Goal: Task Accomplishment & Management: Manage account settings

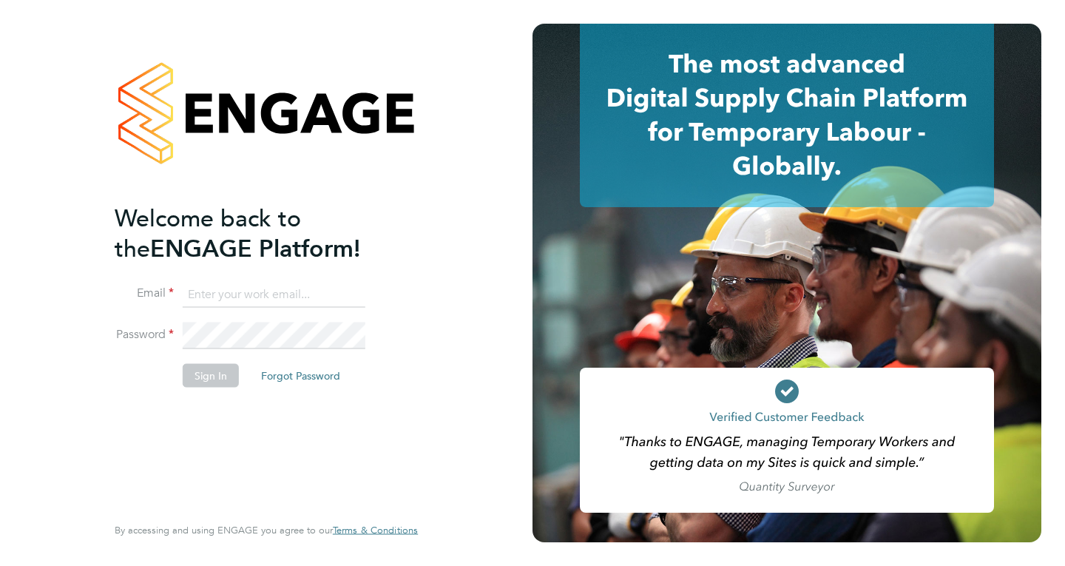
type input "mail@karljans.com"
click at [203, 381] on button "Sign In" at bounding box center [211, 376] width 56 height 24
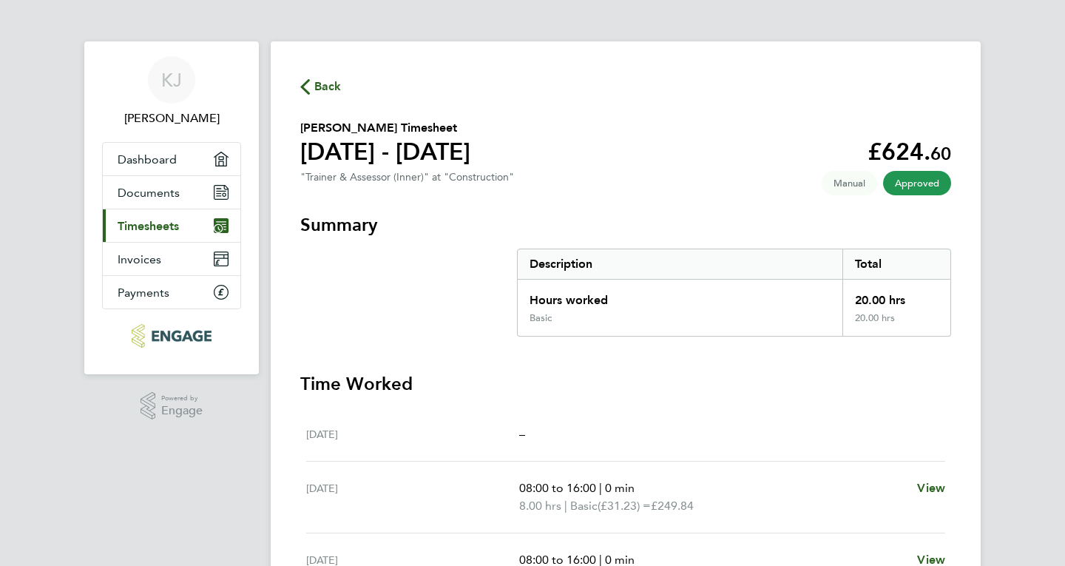
click at [129, 217] on link "Current page: Timesheets" at bounding box center [172, 225] width 138 height 33
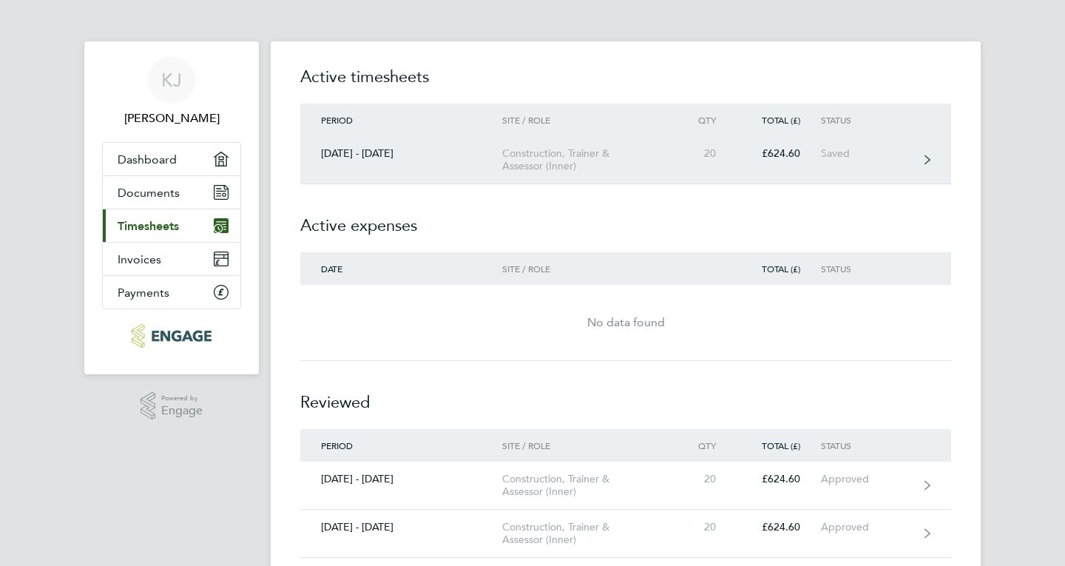
click at [799, 154] on div "£624.60" at bounding box center [779, 153] width 84 height 13
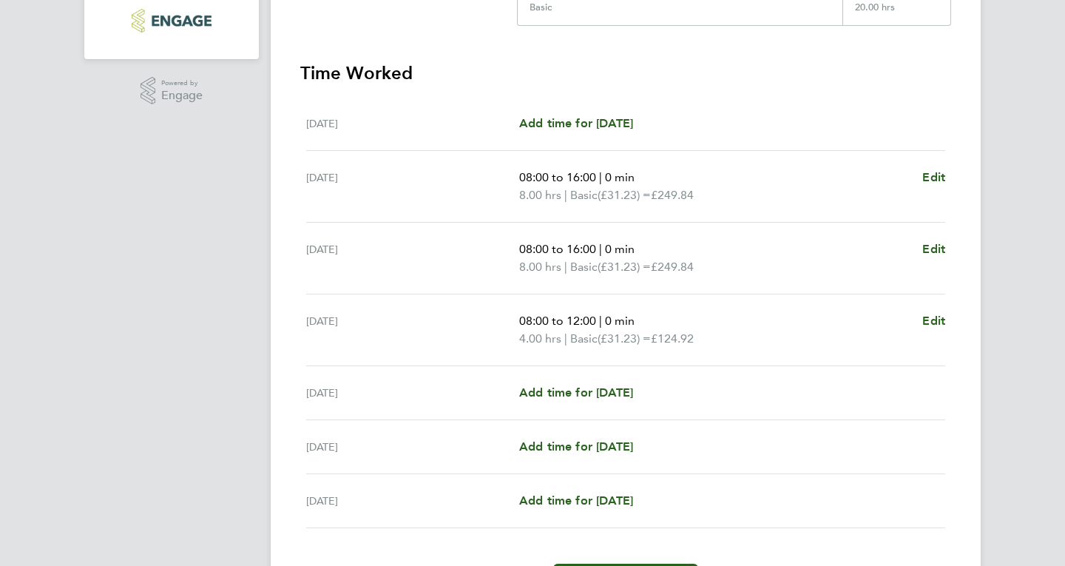
scroll to position [408, 0]
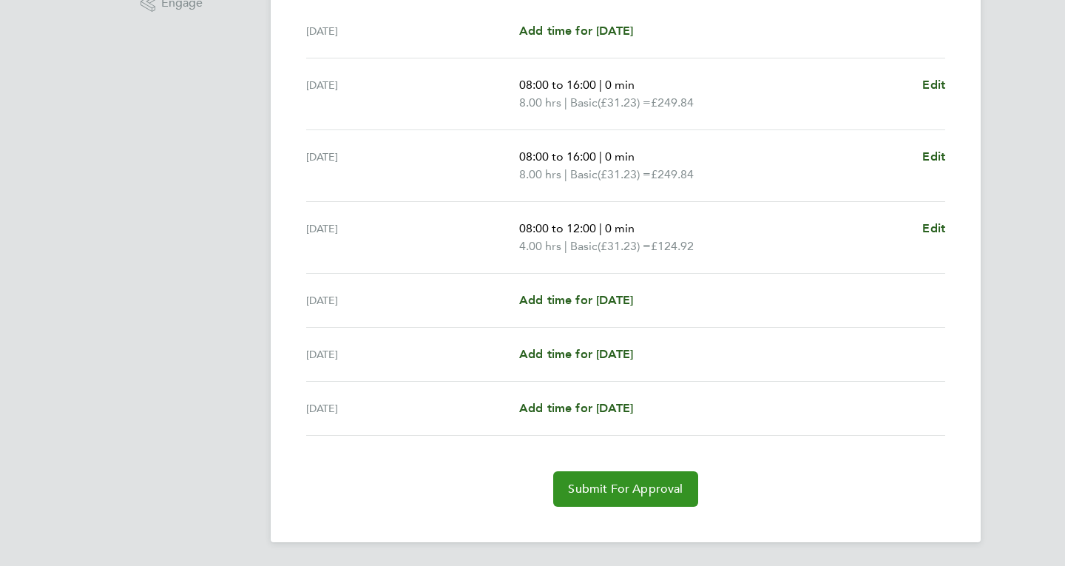
click at [623, 493] on span "Submit For Approval" at bounding box center [625, 489] width 115 height 15
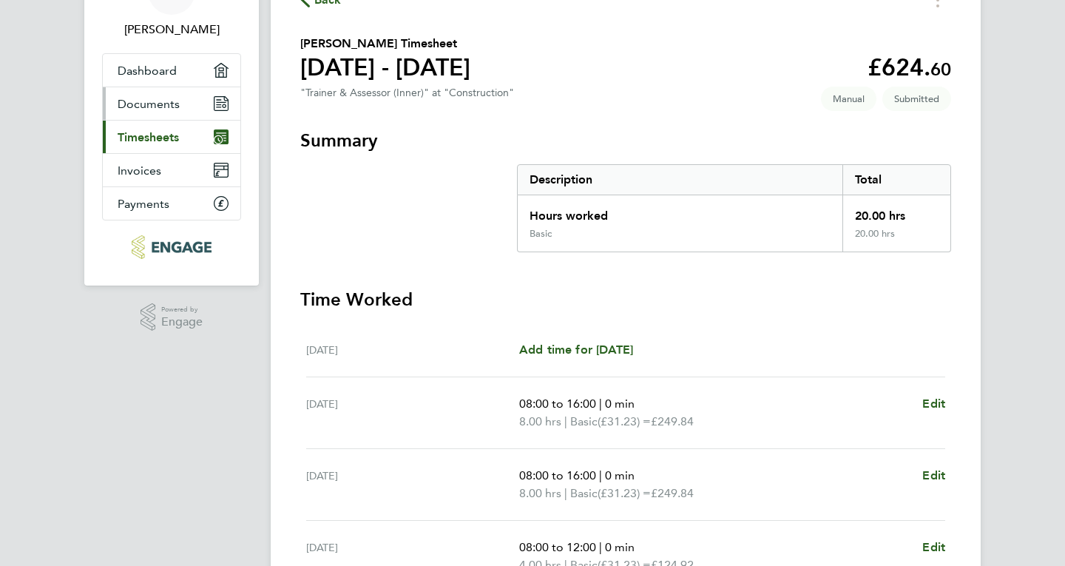
scroll to position [88, 0]
click at [152, 133] on span "Timesheets" at bounding box center [148, 138] width 61 height 14
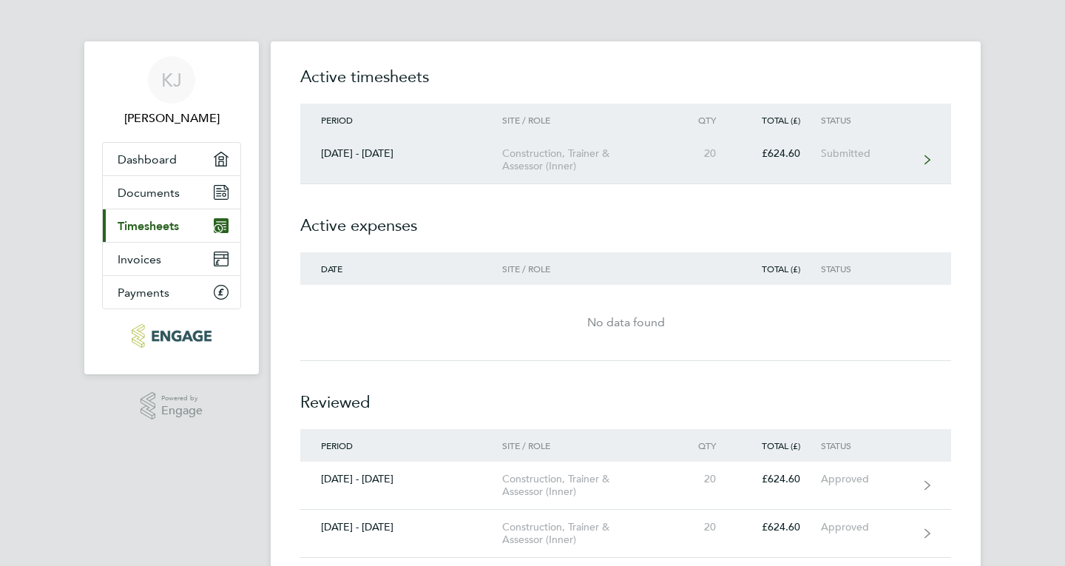
click at [829, 155] on div "Submitted" at bounding box center [866, 153] width 91 height 13
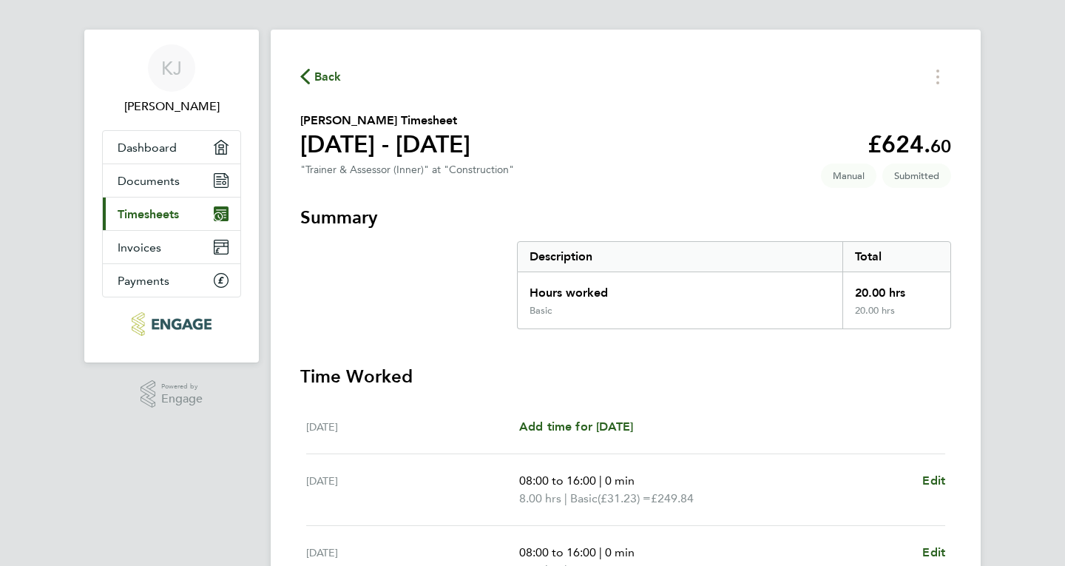
scroll to position [10, 0]
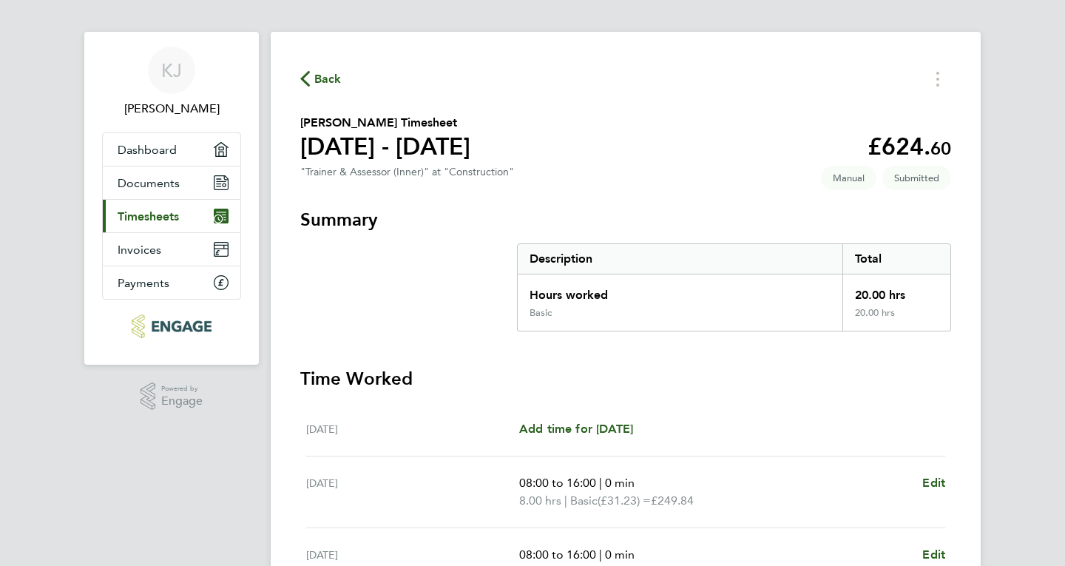
click at [149, 213] on span "Timesheets" at bounding box center [148, 216] width 61 height 14
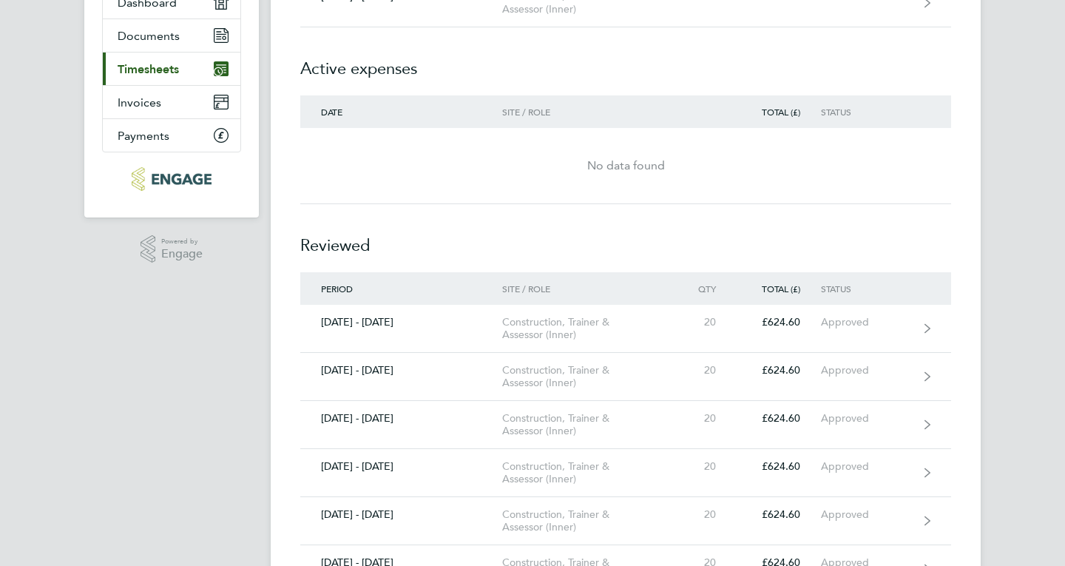
scroll to position [158, 0]
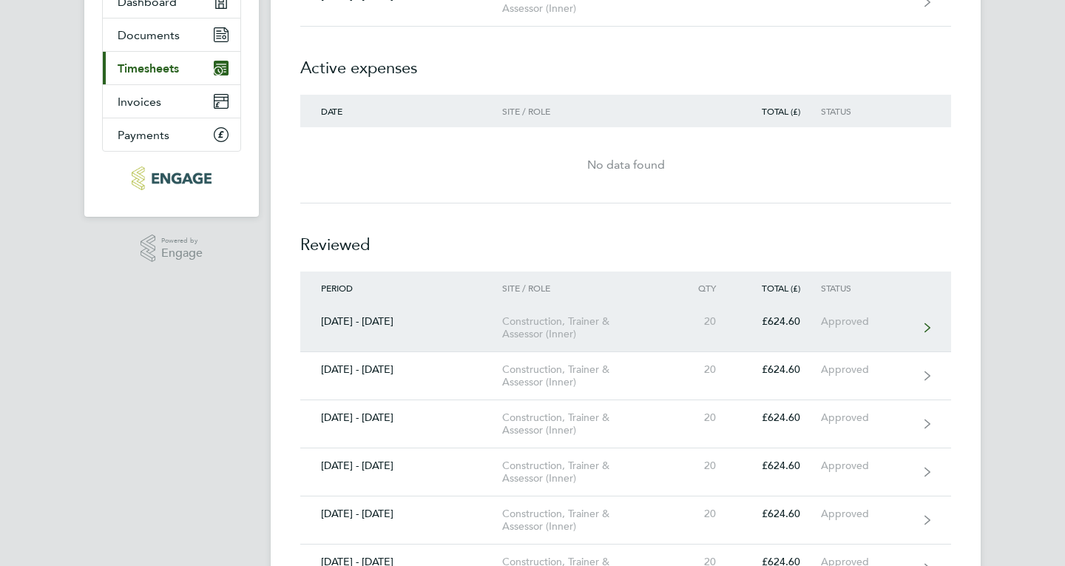
click at [866, 318] on div "Approved" at bounding box center [866, 321] width 91 height 13
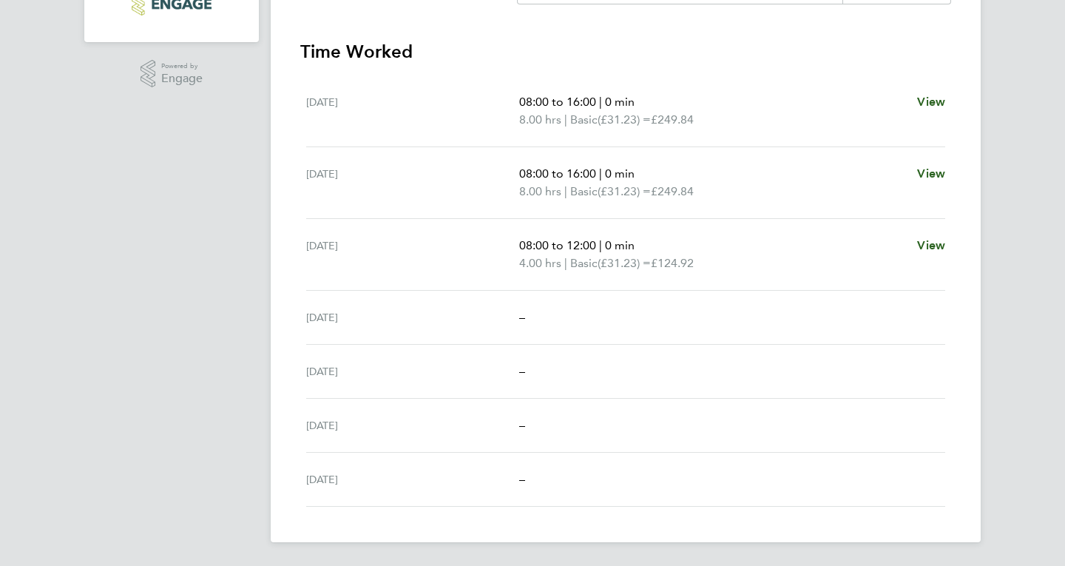
click at [55, 435] on div "[PERSON_NAME] [PERSON_NAME] Applications: Dashboard Documents Current page: Tim…" at bounding box center [532, 117] width 1065 height 898
